Goal: Task Accomplishment & Management: Manage account settings

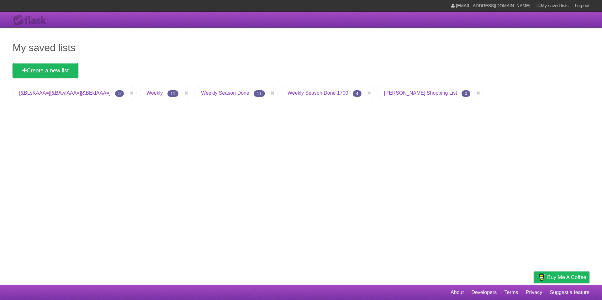
click at [328, 94] on link "Weekly Season Done 1700" at bounding box center [318, 92] width 61 height 5
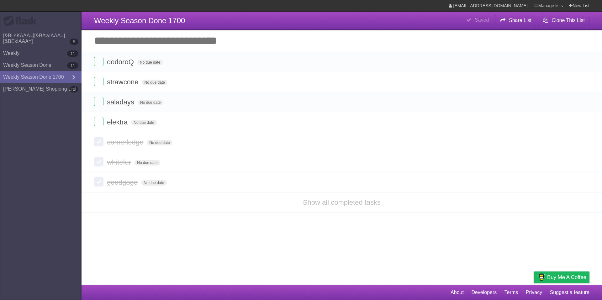
click at [440, 195] on li "Show all completed tasks" at bounding box center [342, 202] width 521 height 20
click at [398, 107] on form "saladays No due date White Red Blue Green Purple Orange" at bounding box center [342, 102] width 496 height 10
click at [101, 122] on label at bounding box center [98, 121] width 9 height 9
click at [49, 77] on link "Weekly Season Done 1700" at bounding box center [41, 77] width 82 height 12
click at [95, 125] on label at bounding box center [98, 121] width 9 height 9
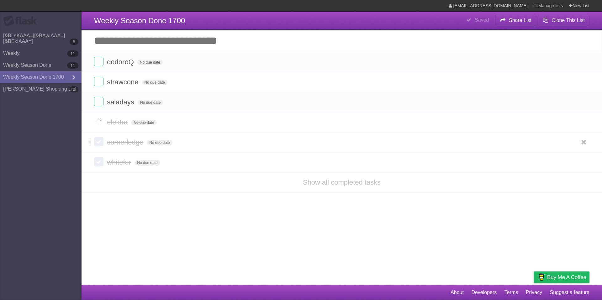
click at [98, 145] on label at bounding box center [98, 141] width 9 height 9
click at [101, 164] on label at bounding box center [98, 161] width 9 height 9
click at [46, 76] on link "Weekly Season Done 1700" at bounding box center [41, 77] width 82 height 12
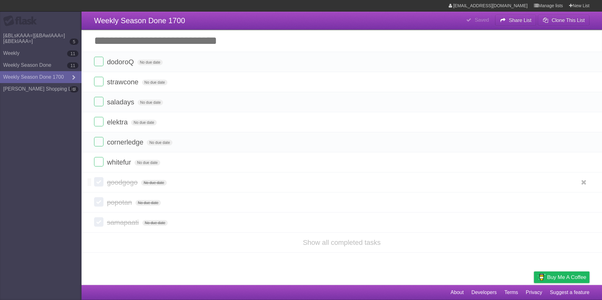
click at [98, 184] on label at bounding box center [98, 181] width 9 height 9
click at [101, 205] on label at bounding box center [98, 201] width 9 height 9
click at [102, 223] on label at bounding box center [98, 221] width 9 height 9
click at [51, 79] on link "Weekly Season Done 1700" at bounding box center [41, 77] width 82 height 12
click at [100, 244] on label at bounding box center [98, 242] width 9 height 9
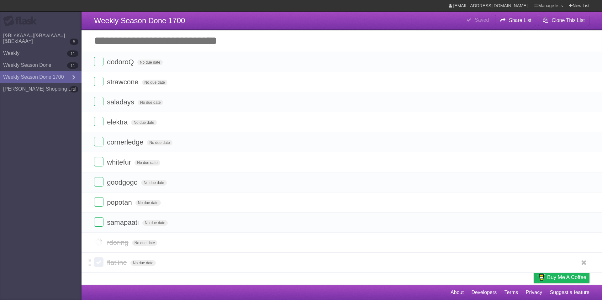
click at [102, 264] on label at bounding box center [98, 262] width 9 height 9
